Goal: Navigation & Orientation: Find specific page/section

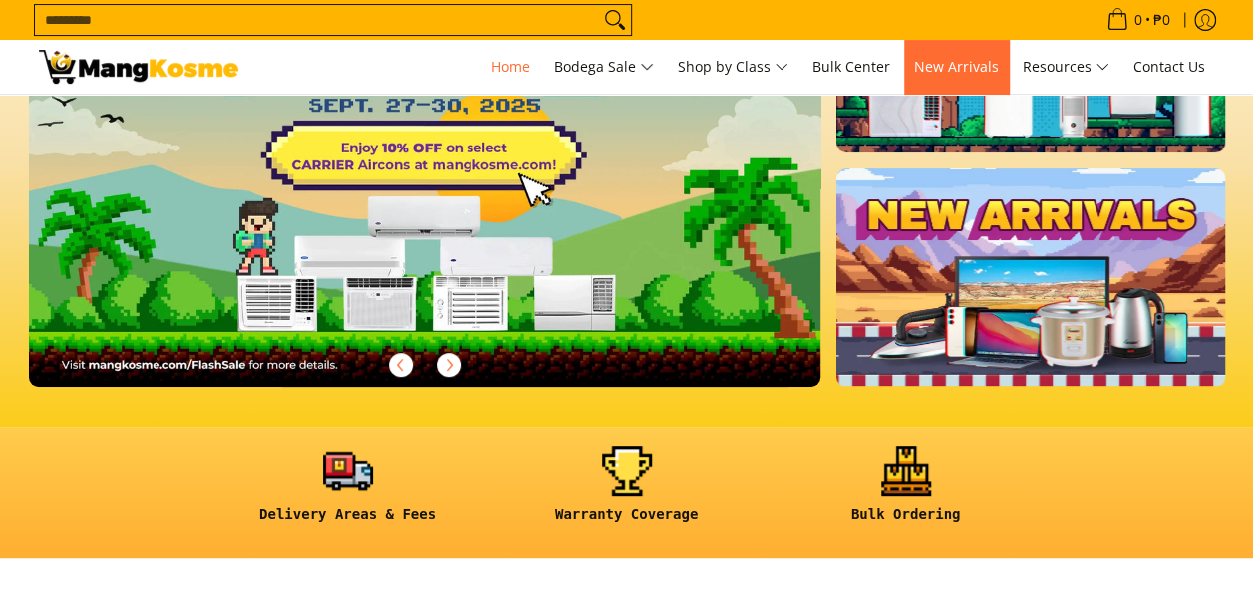
click at [981, 65] on span "New Arrivals" at bounding box center [956, 66] width 85 height 19
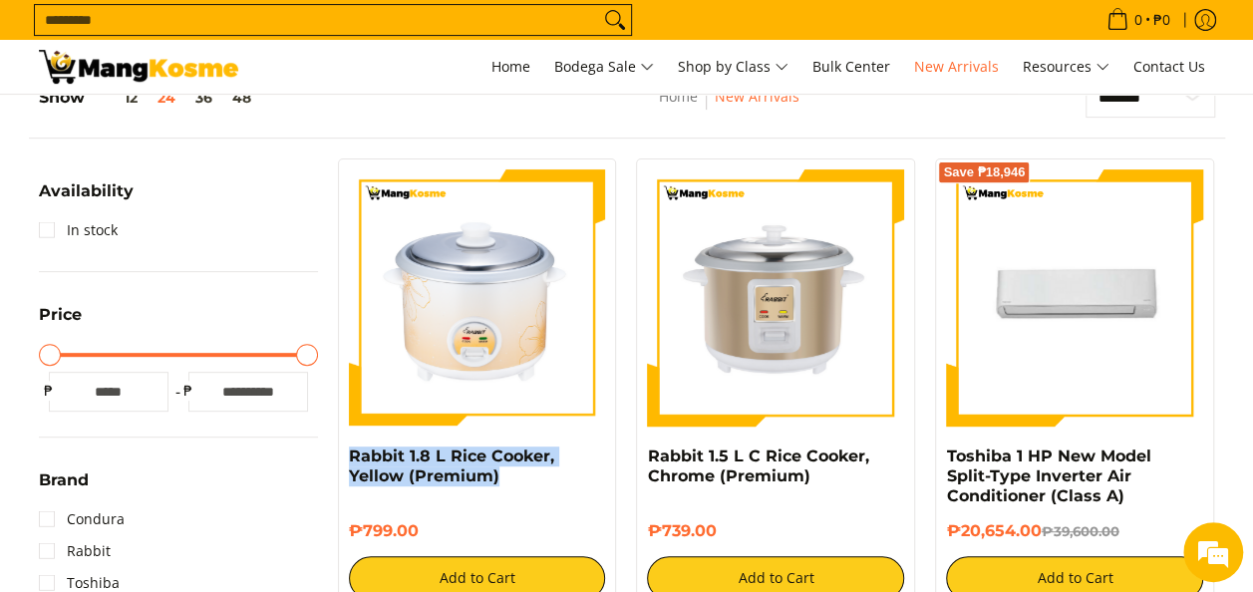
drag, startPoint x: 509, startPoint y: 479, endPoint x: 343, endPoint y: 463, distance: 166.3
click at [343, 463] on div "Rabbit 1.8 L Rice Cooker, Yellow (Premium) ₱799.00 Add to Cart" at bounding box center [477, 385] width 279 height 453
copy link "Rabbit 1.8 L Rice Cooker, Yellow (Premium)"
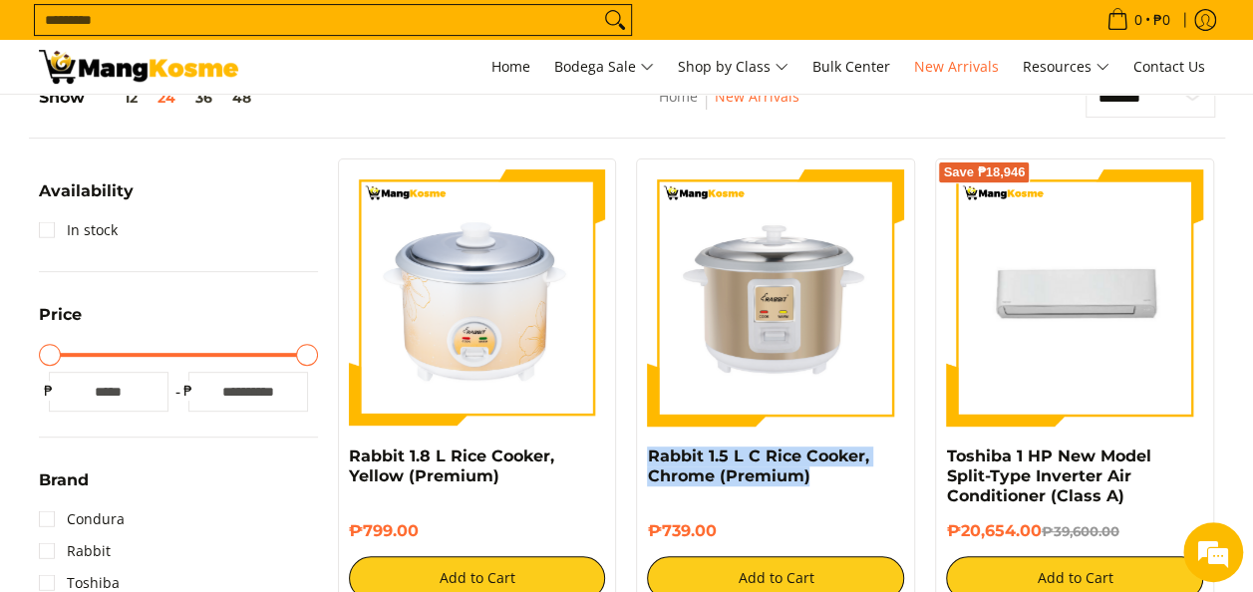
drag, startPoint x: 815, startPoint y: 479, endPoint x: 635, endPoint y: 456, distance: 181.0
click at [635, 456] on div "Rabbit 1.5 L C Rice Cooker, Chrome (Premium) ₱739.00 Add to Cart" at bounding box center [775, 385] width 299 height 453
copy link "Rabbit 1.5 L C Rice Cooker, Chrome (Premium)"
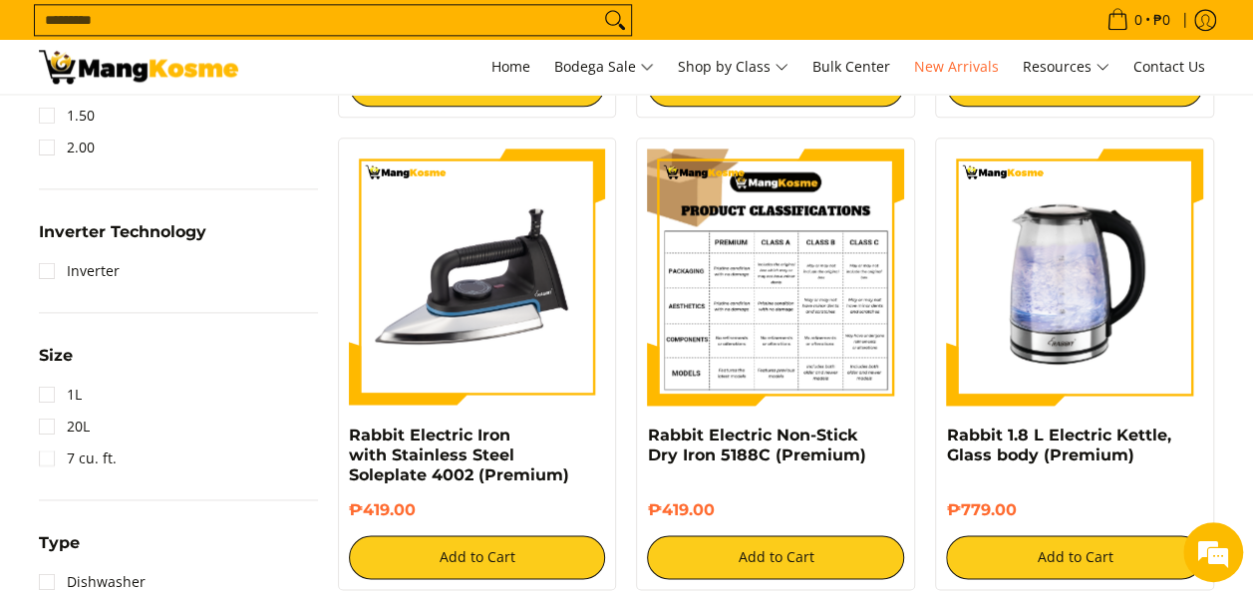
scroll to position [1296, 0]
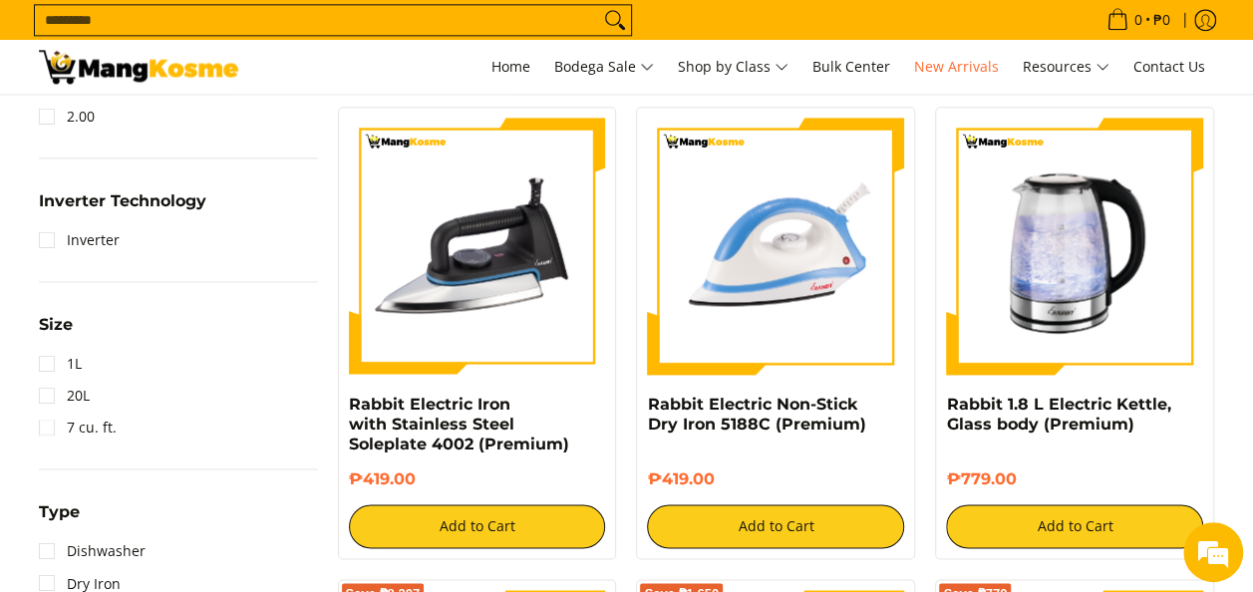
click at [1183, 472] on h6 "₱779.00" at bounding box center [1074, 480] width 257 height 20
click at [1196, 483] on h6 "₱779.00" at bounding box center [1074, 480] width 257 height 20
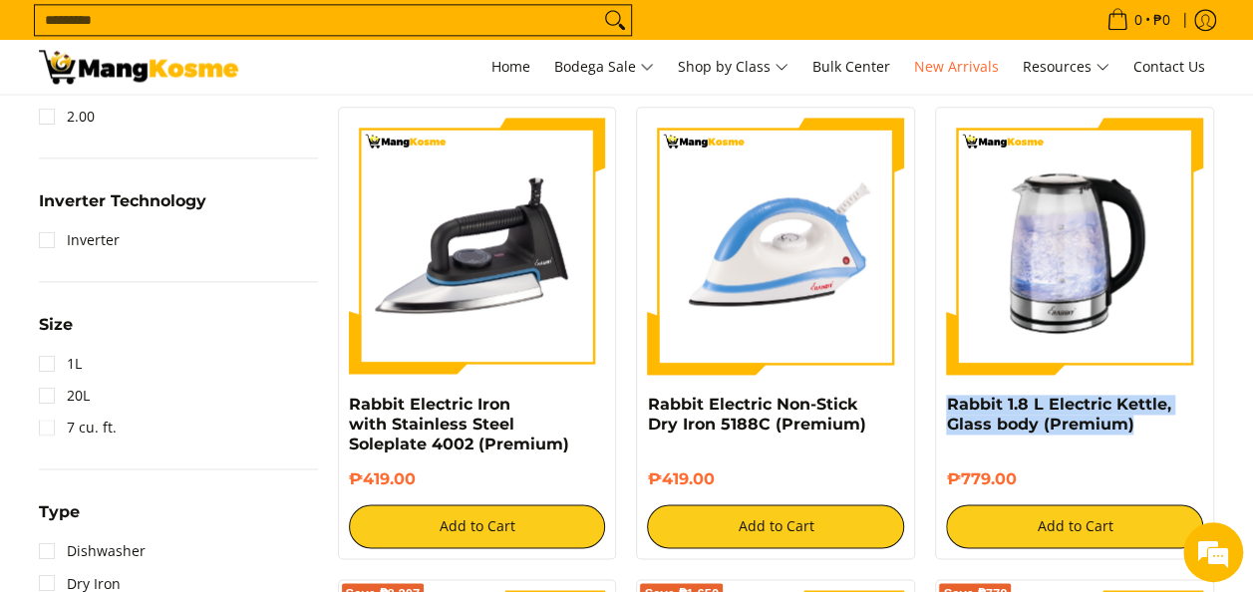
drag, startPoint x: 1151, startPoint y: 428, endPoint x: 940, endPoint y: 406, distance: 211.5
click at [940, 406] on div "Rabbit 1.8 L Electric Kettle, Glass body (Premium) ₱779.00 Add to Cart" at bounding box center [1074, 333] width 279 height 453
copy link "Rabbit 1.8 L Electric Kettle, Glass body (Premium)"
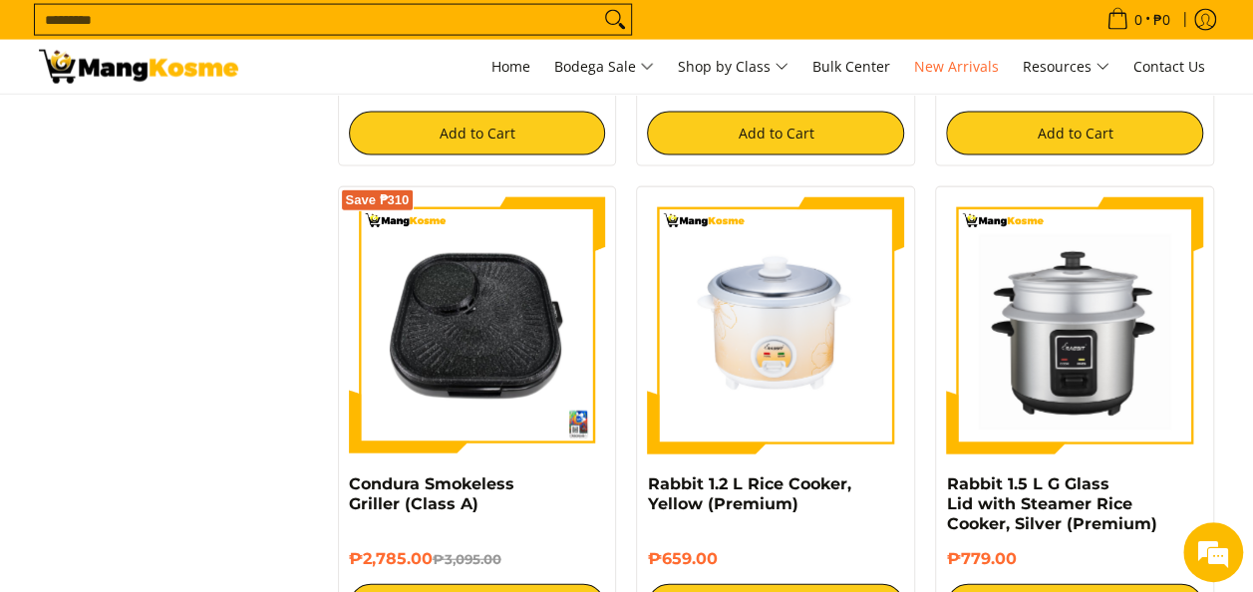
scroll to position [2194, 0]
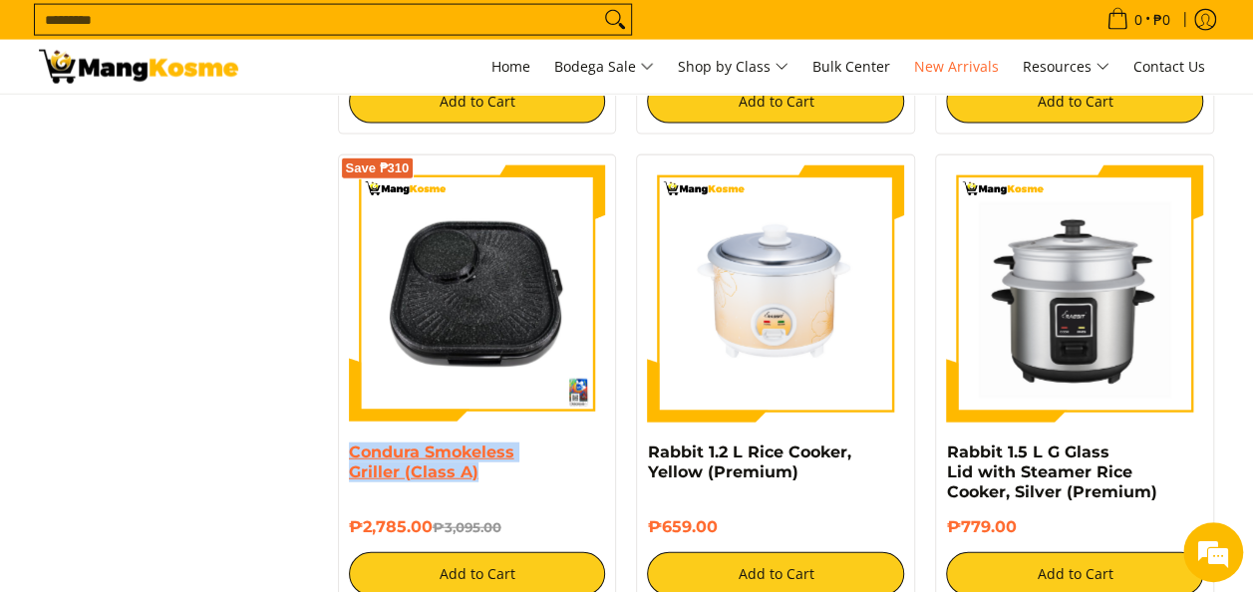
drag, startPoint x: 503, startPoint y: 481, endPoint x: 347, endPoint y: 463, distance: 156.6
click at [349, 463] on h4 "Condura Smokeless Griller (Class A)" at bounding box center [477, 463] width 257 height 40
copy link "Condura Smokeless Griller (Class A)"
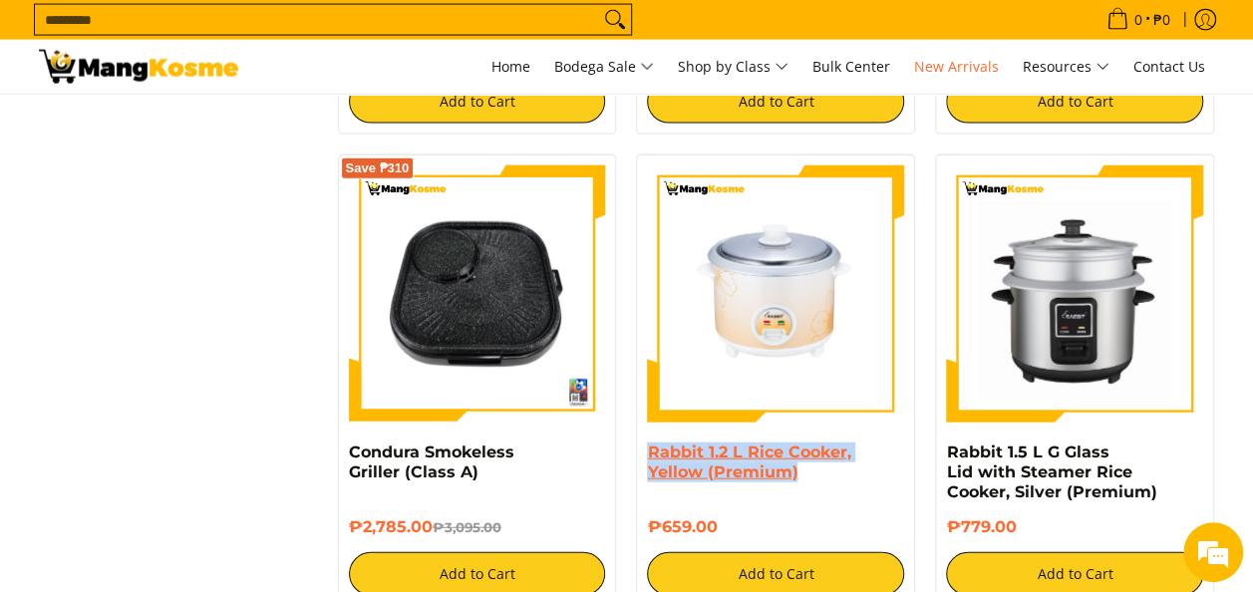
drag, startPoint x: 812, startPoint y: 483, endPoint x: 648, endPoint y: 450, distance: 166.8
click at [648, 450] on h4 "Rabbit 1.2 L Rice Cooker, Yellow (Premium)" at bounding box center [775, 463] width 257 height 40
copy link "Rabbit 1.2 L Rice Cooker, Yellow (Premium)"
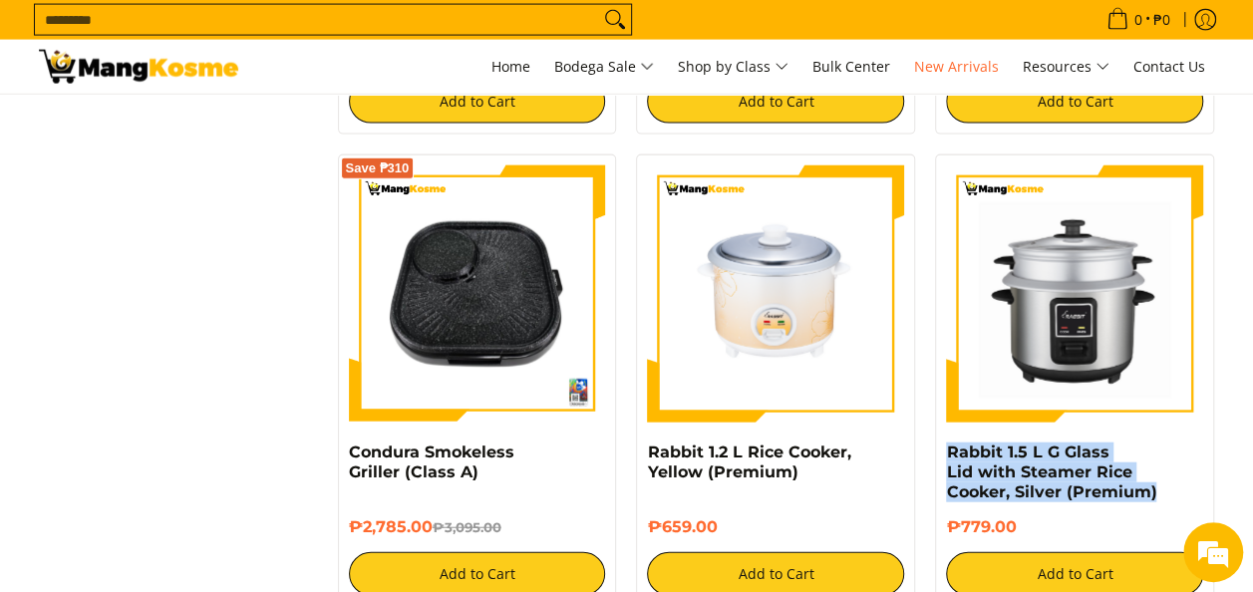
drag, startPoint x: 1156, startPoint y: 490, endPoint x: 927, endPoint y: 449, distance: 232.0
click at [927, 449] on div "Rabbit 1.5 L G Glass Lid with Steamer Rice Cooker, Silver (Premium) ₱779.00 Add…" at bounding box center [1074, 381] width 299 height 453
copy link "Rabbit 1.5 L G Glass Lid with Steamer Rice Cooker, Silver (Premium)"
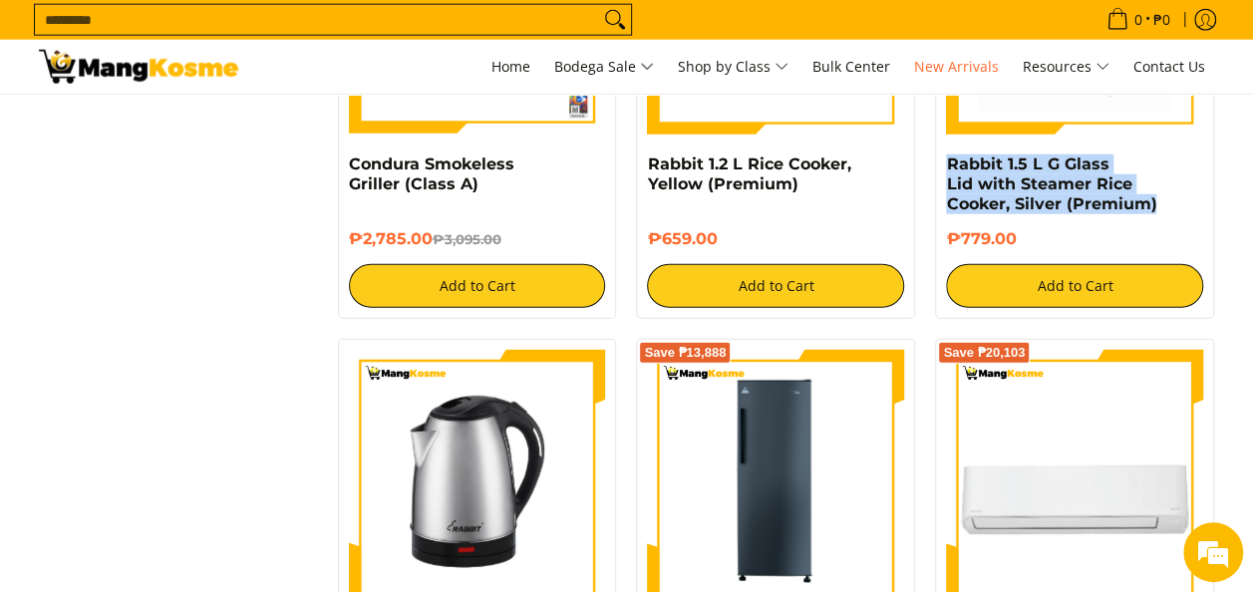
scroll to position [2377, 0]
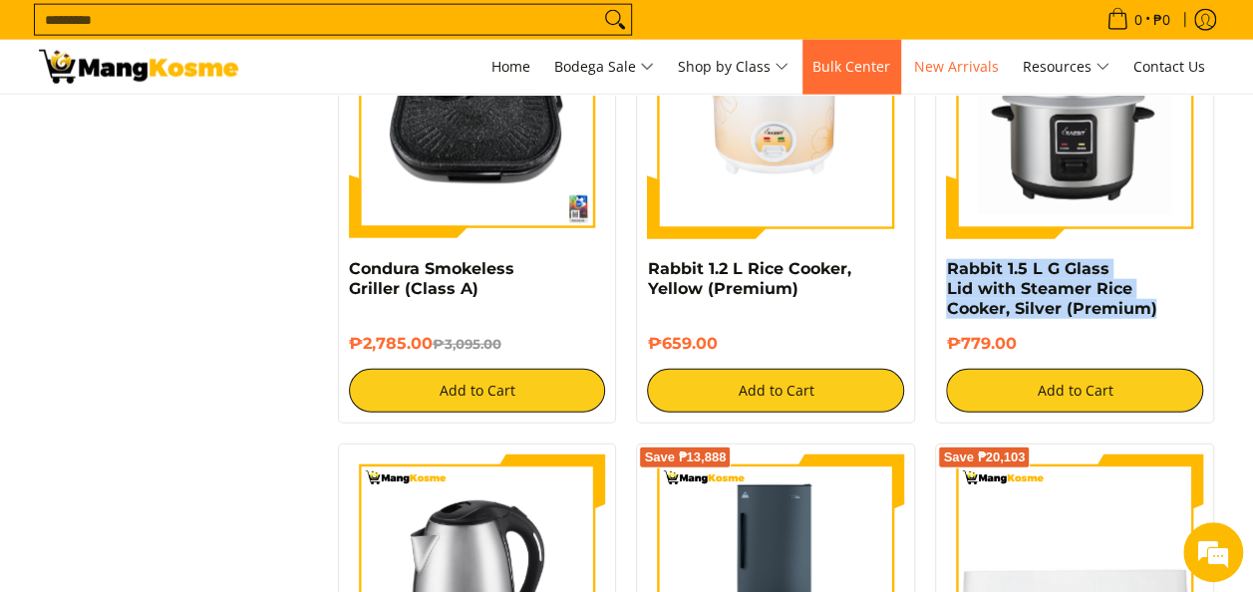
click at [836, 64] on span "Bulk Center" at bounding box center [852, 66] width 78 height 19
